Goal: Check status: Check status

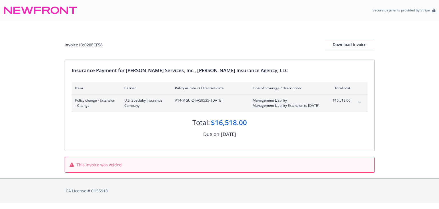
click at [95, 167] on span "This invoice was voided" at bounding box center [99, 165] width 45 height 6
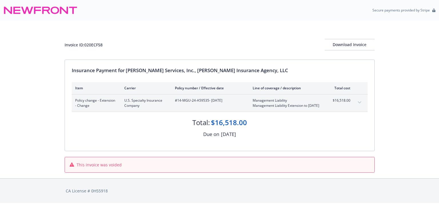
click at [145, 140] on div "Insurance Payment for [PERSON_NAME] Services, Inc., [PERSON_NAME] Insurance Age…" at bounding box center [220, 105] width 310 height 91
click at [100, 166] on span "This invoice was voided" at bounding box center [99, 165] width 45 height 6
click at [140, 156] on div "This invoice was voided" at bounding box center [220, 164] width 310 height 27
